Goal: Task Accomplishment & Management: Manage account settings

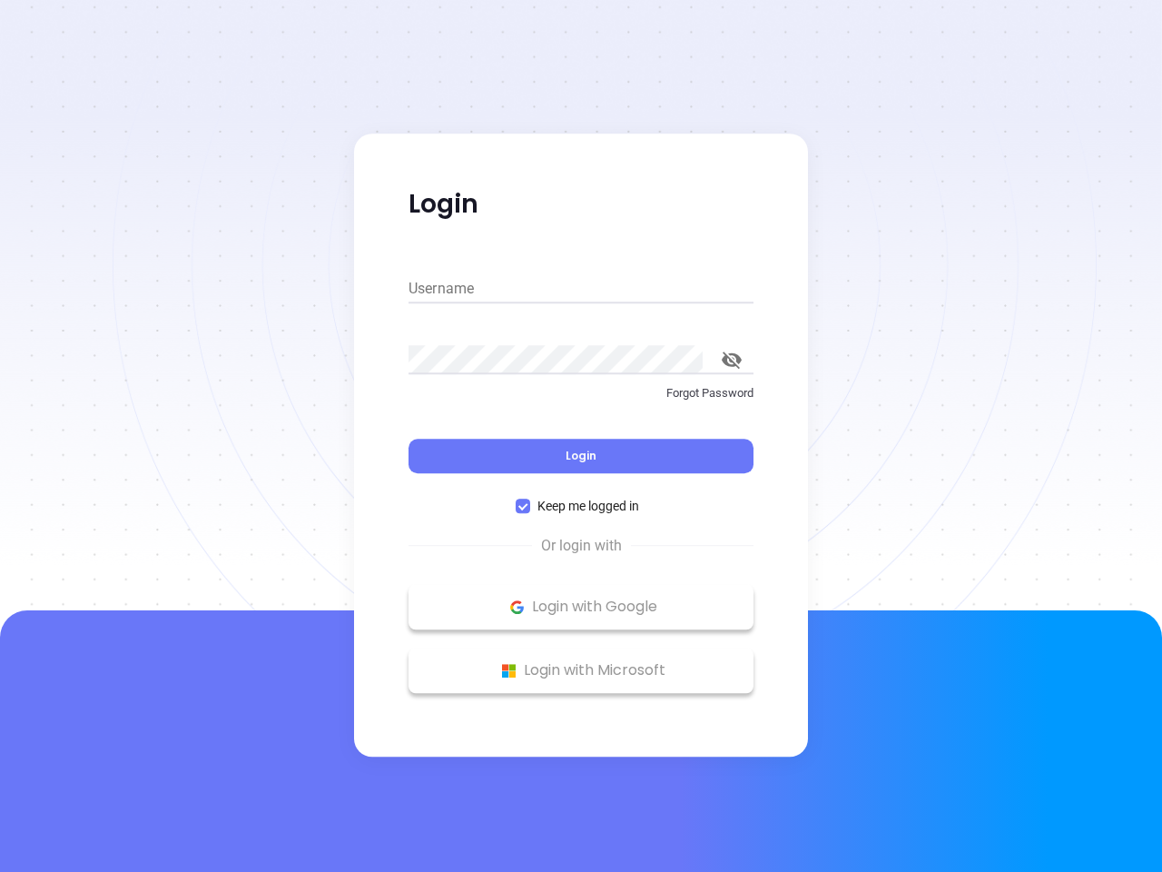
click at [581, 436] on div "Login" at bounding box center [581, 445] width 345 height 56
click at [581, 289] on input "Username" at bounding box center [581, 288] width 345 height 29
click at [732, 359] on icon "toggle password visibility" at bounding box center [732, 359] width 20 height 17
click at [581, 456] on span "Login" at bounding box center [581, 455] width 31 height 15
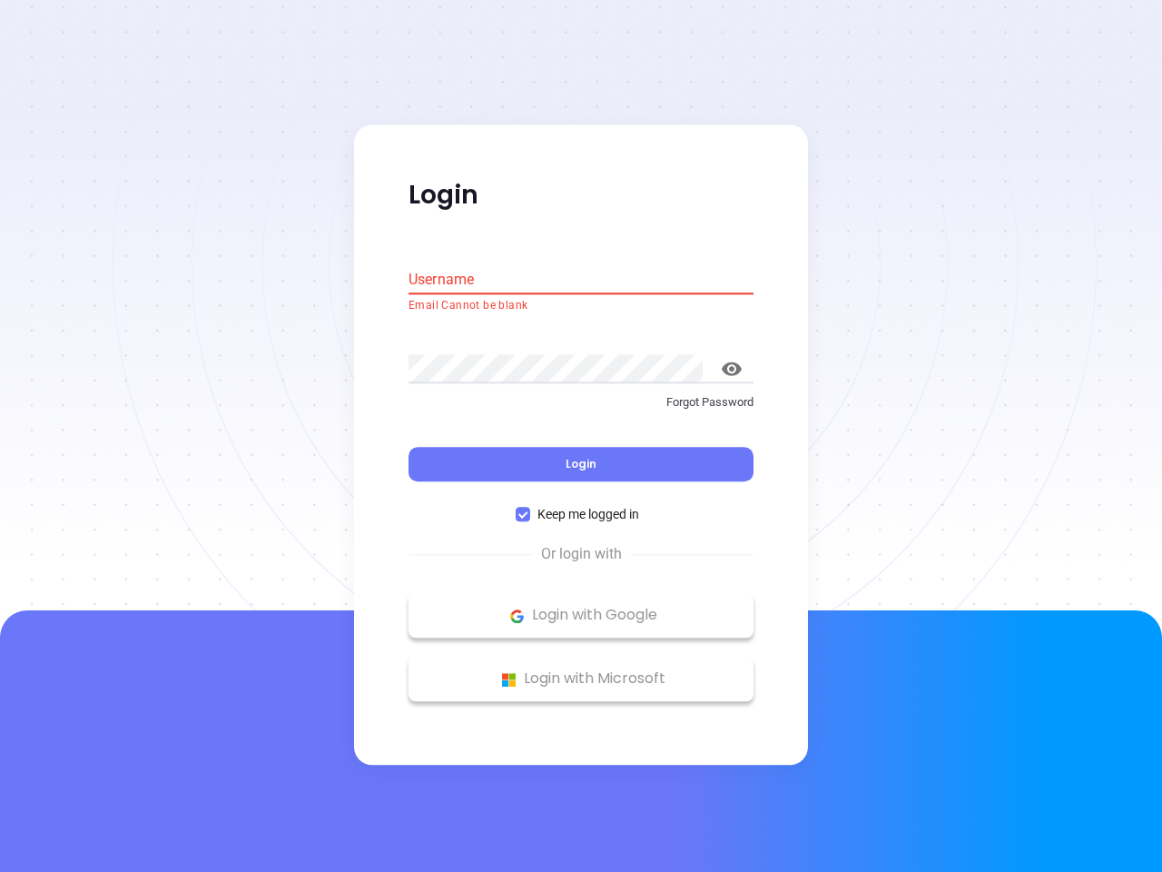
click at [581, 506] on span "Keep me logged in" at bounding box center [588, 515] width 116 height 20
click at [530, 507] on input "Keep me logged in" at bounding box center [523, 514] width 15 height 15
checkbox input "false"
click at [581, 606] on p "Login with Google" at bounding box center [581, 615] width 327 height 27
click at [581, 670] on p "Login with Microsoft" at bounding box center [581, 678] width 327 height 27
